Goal: Submit feedback/report problem: Submit feedback/report problem

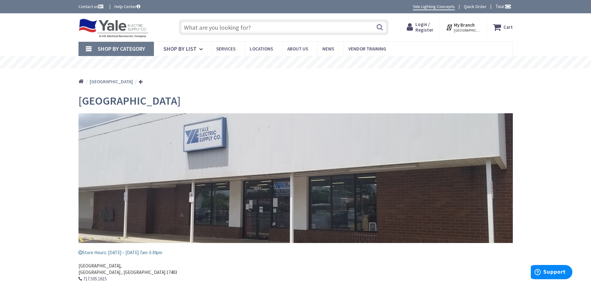
click at [425, 76] on div "Home York" at bounding box center [295, 80] width 465 height 22
click at [88, 7] on link "Contact us" at bounding box center [91, 6] width 26 height 6
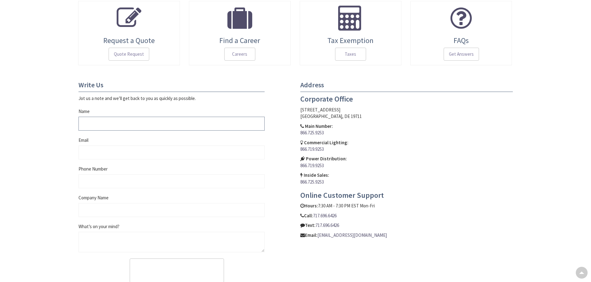
click at [107, 127] on input "Name" at bounding box center [171, 124] width 186 height 14
type input "Jordan Visser"
type input "jordan.visser@integribridge.com"
type input "3853372185"
type input "Integribridge Advisors"
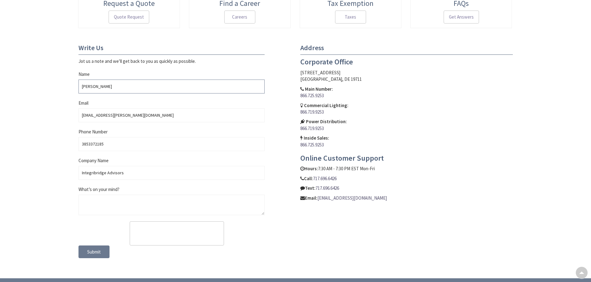
scroll to position [280, 0]
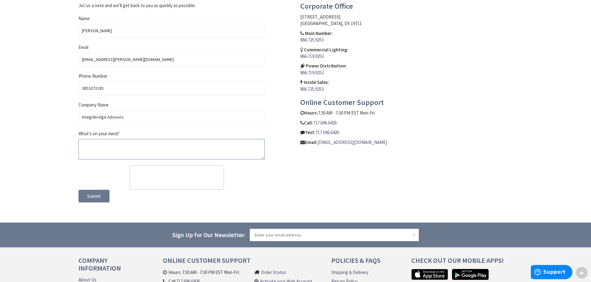
click at [109, 144] on textarea "What’s on your mind?" at bounding box center [171, 149] width 186 height 20
paste textarea "Hey, I wanted to follow up on my previous message as I was just in touch with o…"
type textarea "Hey, I wanted to follow up on my previous message as I was just in touch with o…"
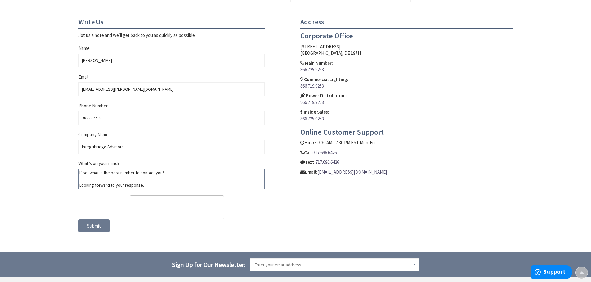
scroll to position [249, 0]
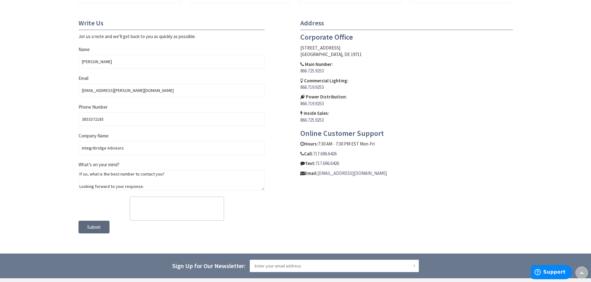
click at [94, 228] on span "Submit" at bounding box center [94, 227] width 14 height 6
